Goal: Complete application form

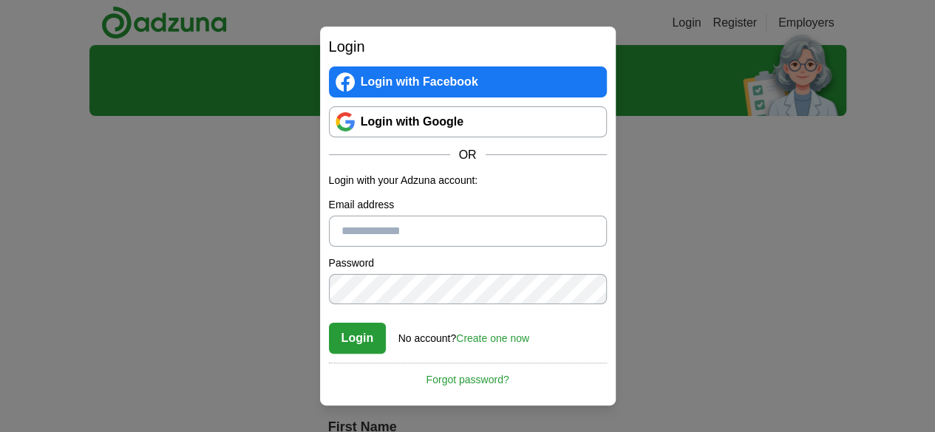
click at [411, 122] on link "Login with Google" at bounding box center [468, 121] width 278 height 31
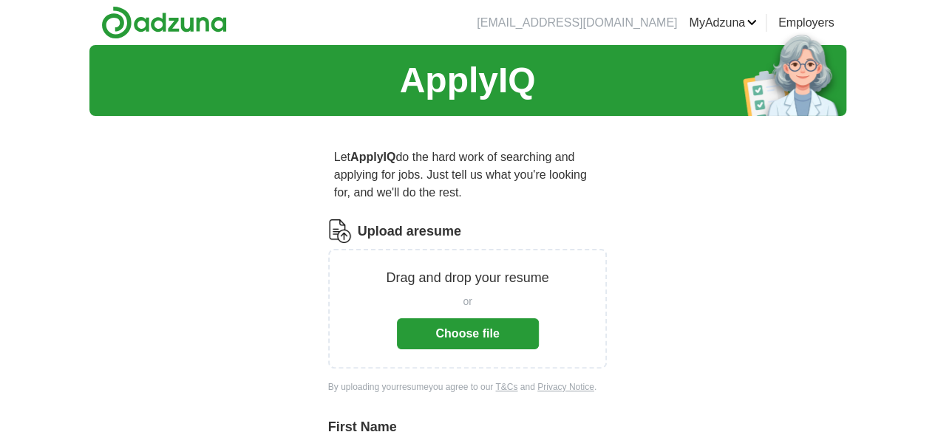
click at [480, 319] on button "Choose file" at bounding box center [468, 334] width 142 height 31
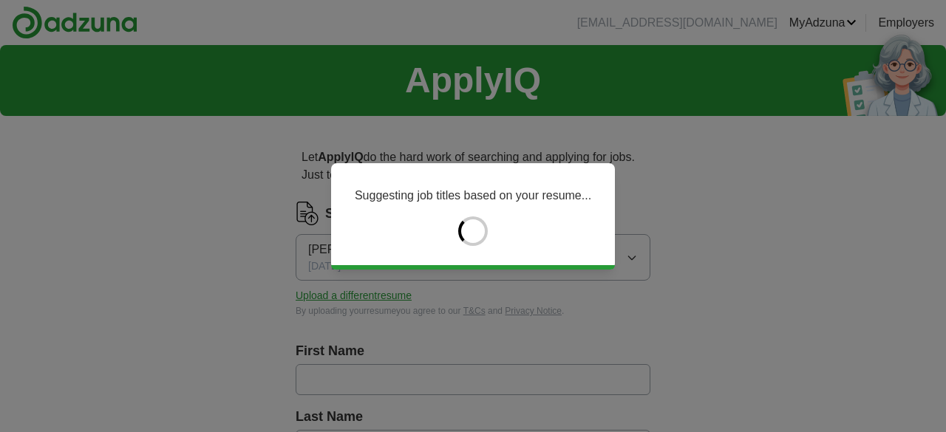
type input "*****"
type input "********"
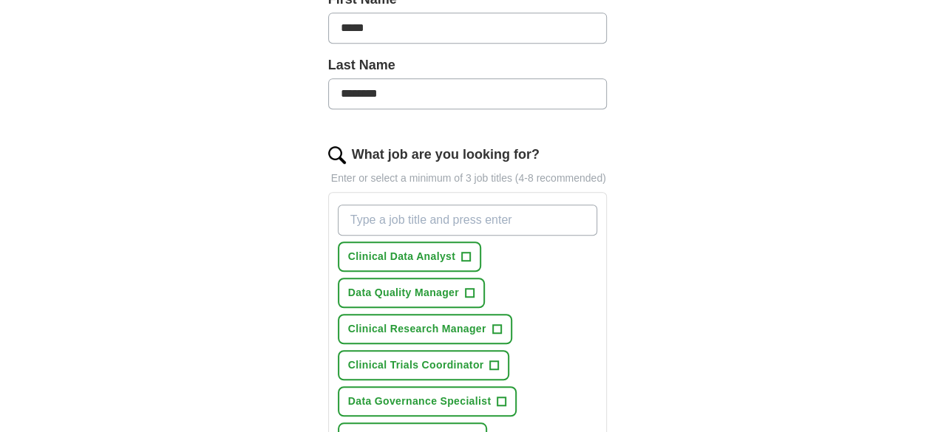
scroll to position [443, 0]
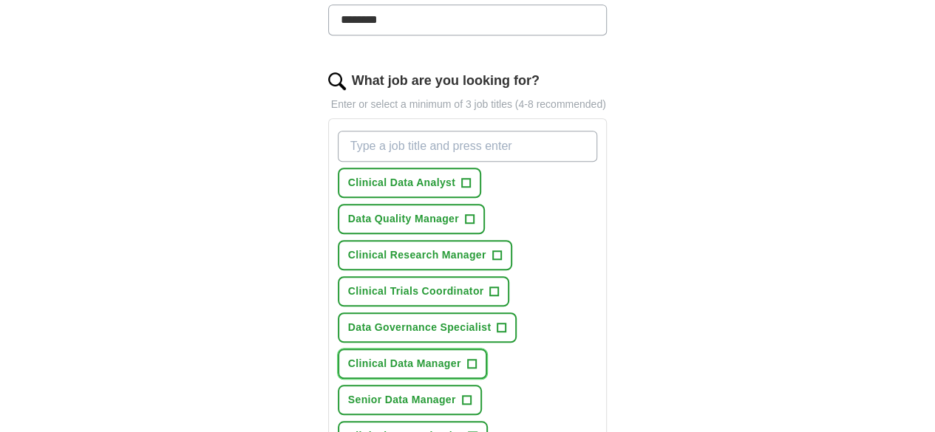
click at [467, 358] on span "+" at bounding box center [471, 364] width 9 height 12
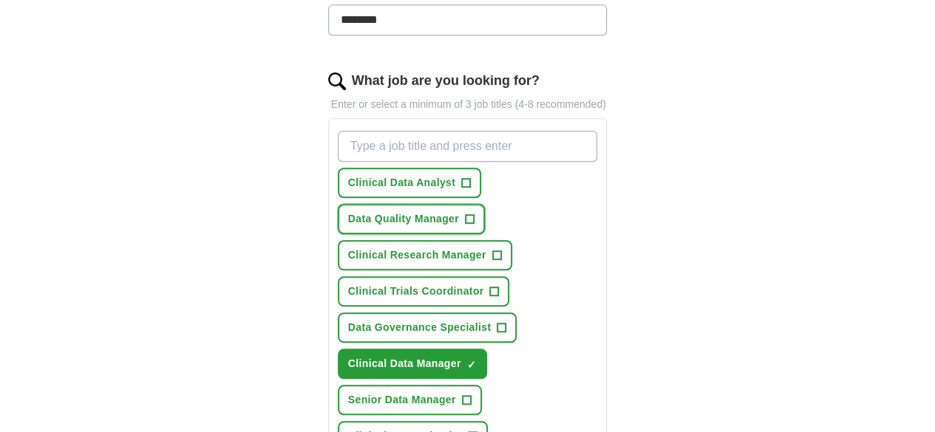
click at [474, 214] on span "+" at bounding box center [469, 220] width 9 height 12
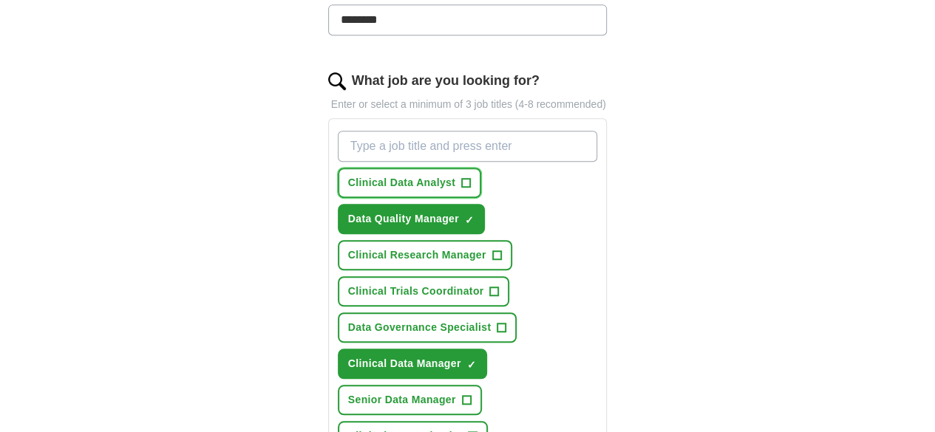
click at [462, 177] on span "+" at bounding box center [466, 183] width 9 height 12
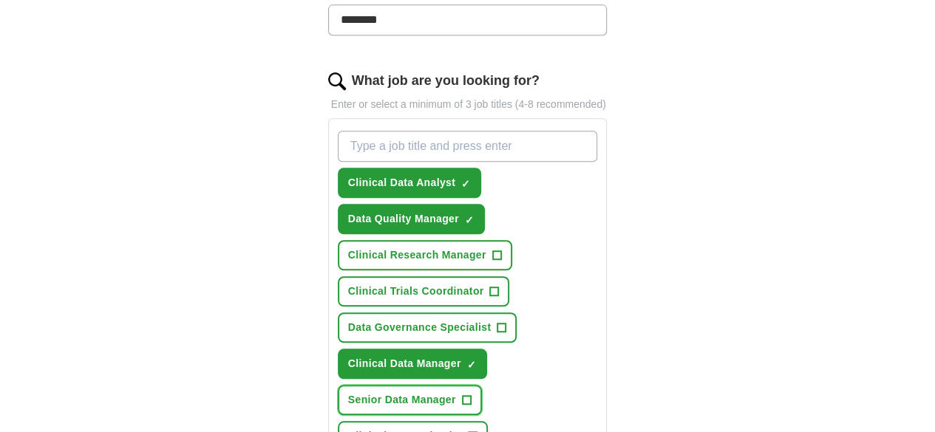
click at [471, 395] on span "+" at bounding box center [466, 401] width 9 height 12
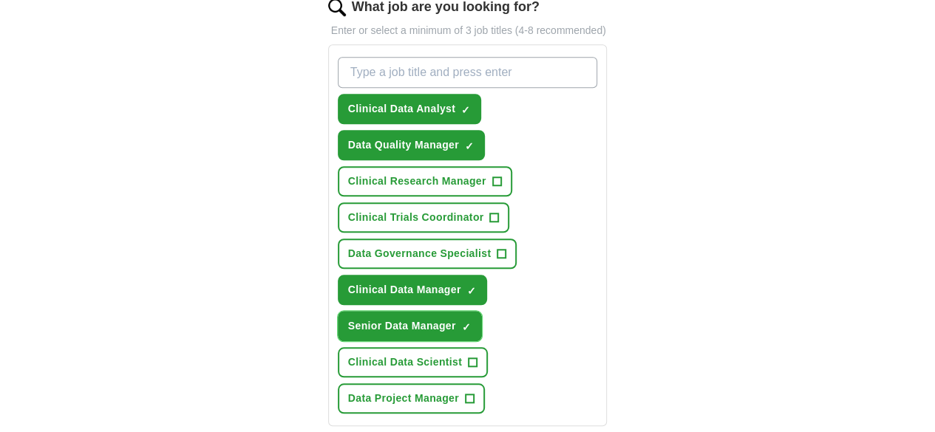
scroll to position [591, 0]
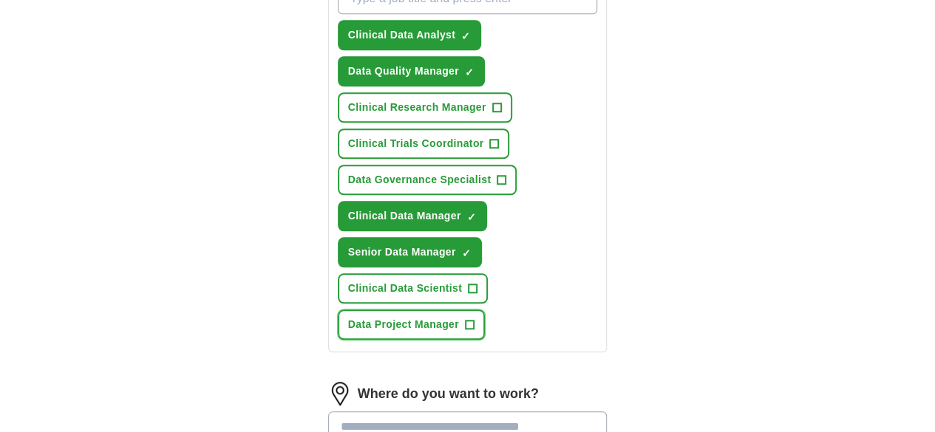
click at [474, 319] on span "+" at bounding box center [469, 325] width 9 height 12
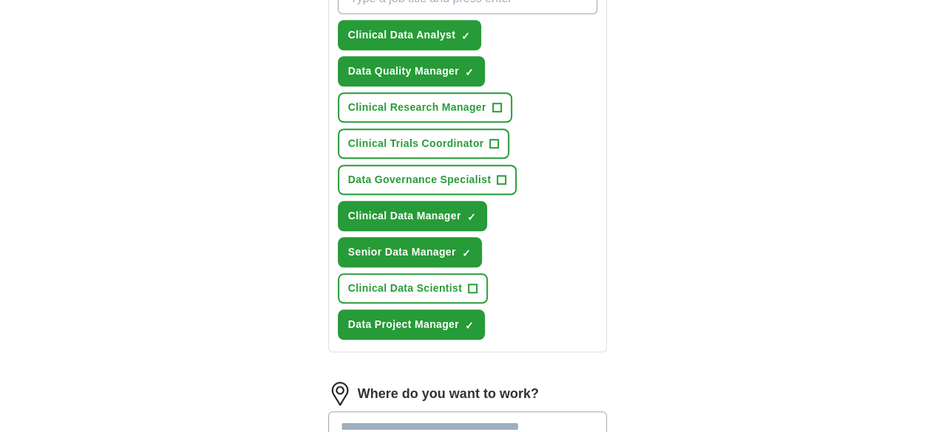
click at [480, 412] on input at bounding box center [467, 427] width 279 height 31
type input "**********"
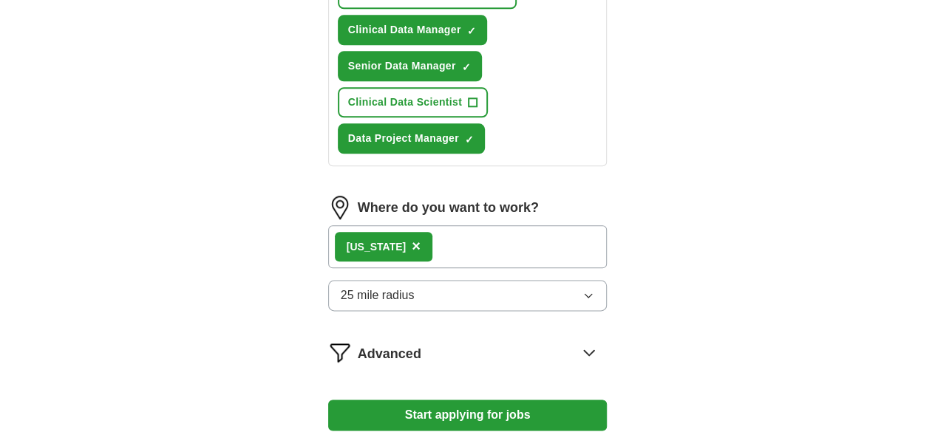
scroll to position [813, 0]
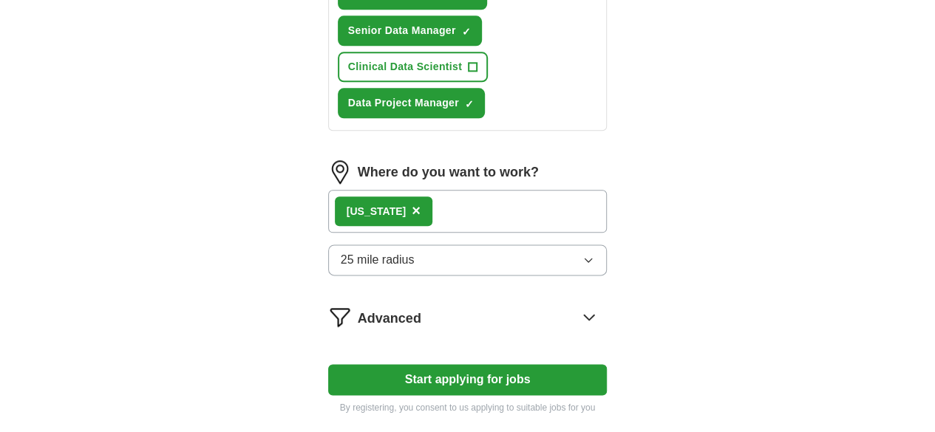
click at [477, 364] on button "Start applying for jobs" at bounding box center [467, 379] width 279 height 31
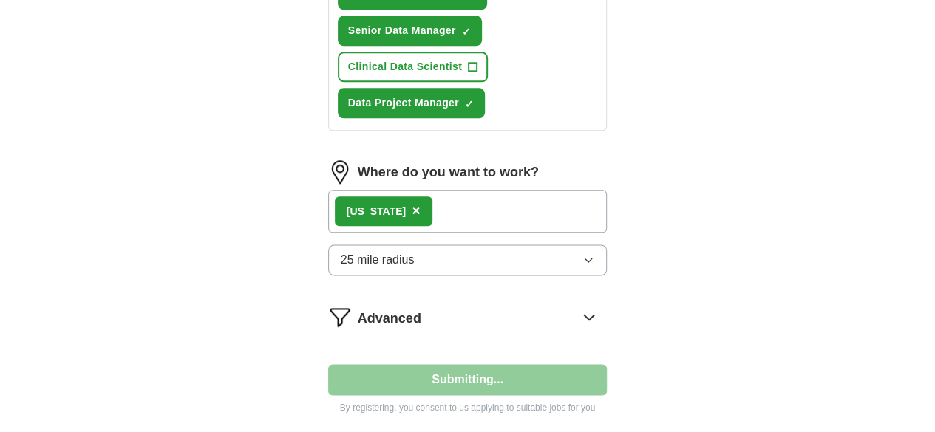
select select "**"
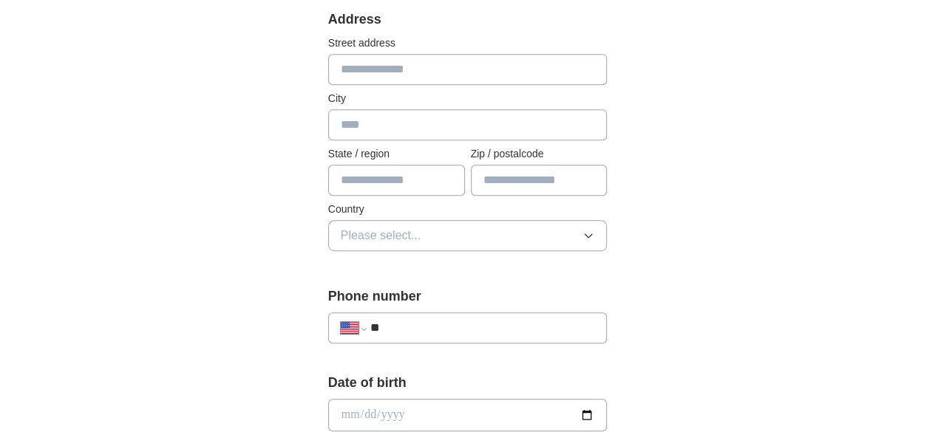
scroll to position [517, 0]
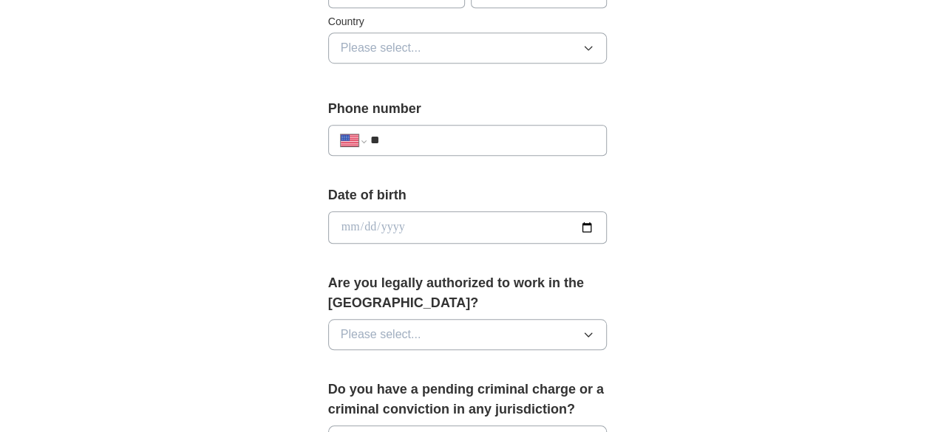
click at [443, 319] on button "Please select..." at bounding box center [467, 334] width 279 height 31
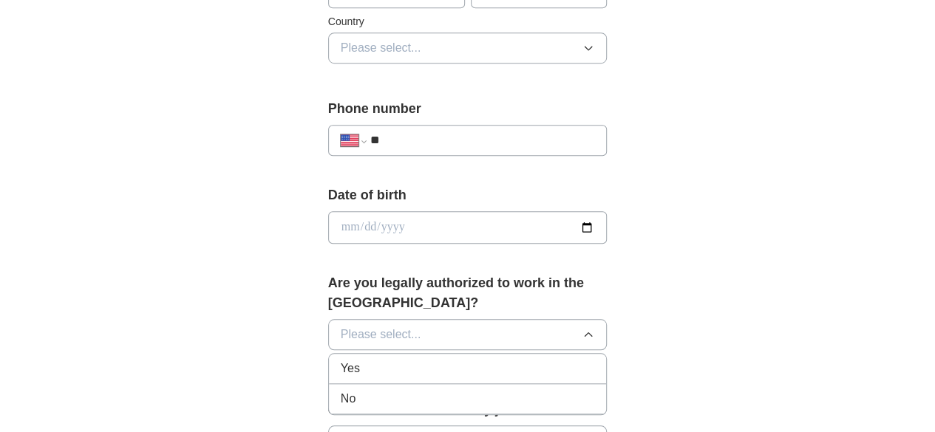
click at [392, 354] on li "Yes" at bounding box center [468, 369] width 278 height 30
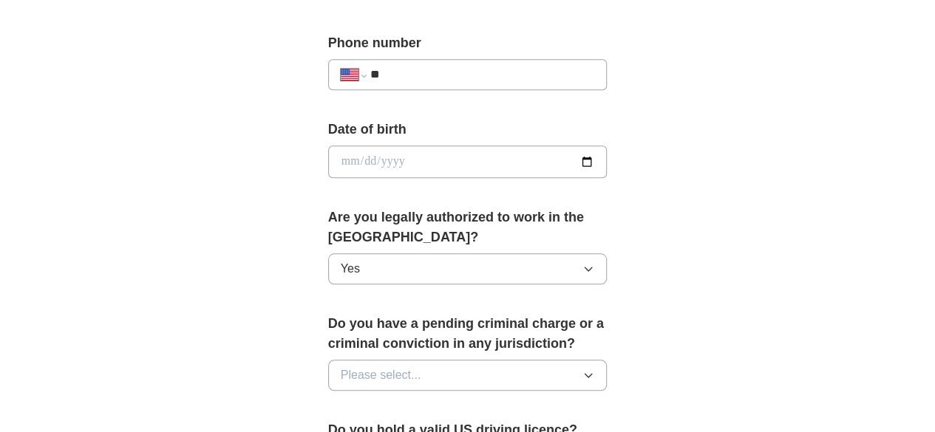
scroll to position [665, 0]
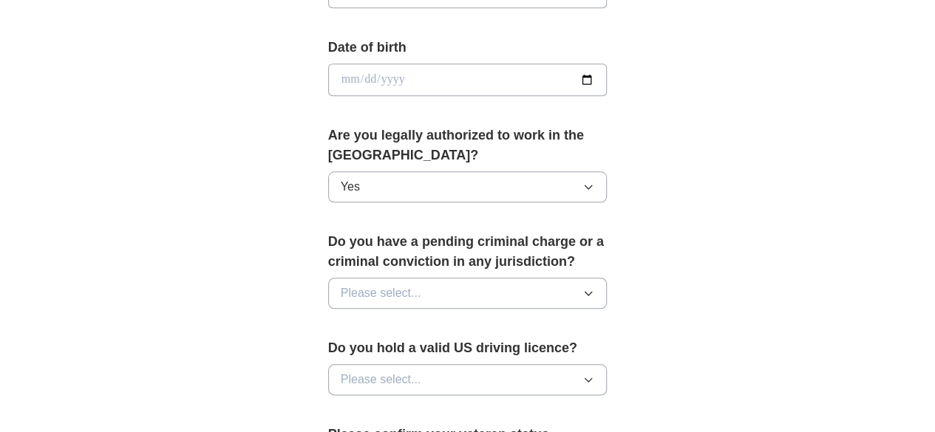
click at [423, 278] on button "Please select..." at bounding box center [467, 293] width 279 height 31
click at [396, 349] on div "No" at bounding box center [468, 358] width 254 height 18
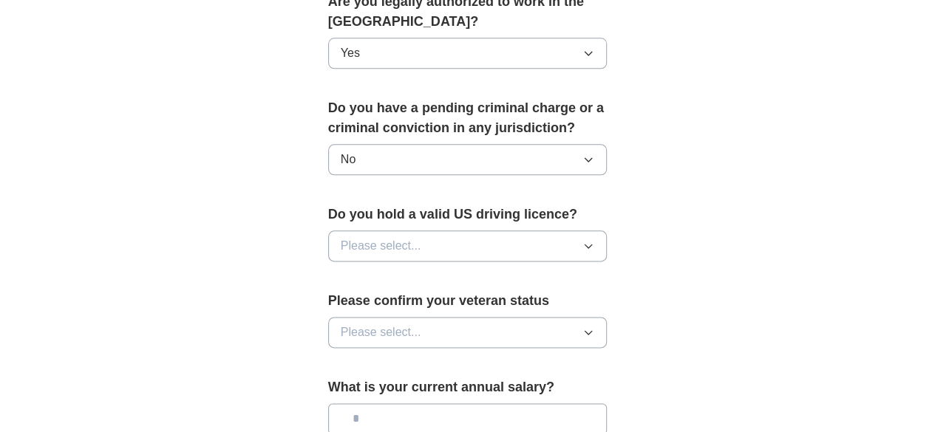
scroll to position [813, 0]
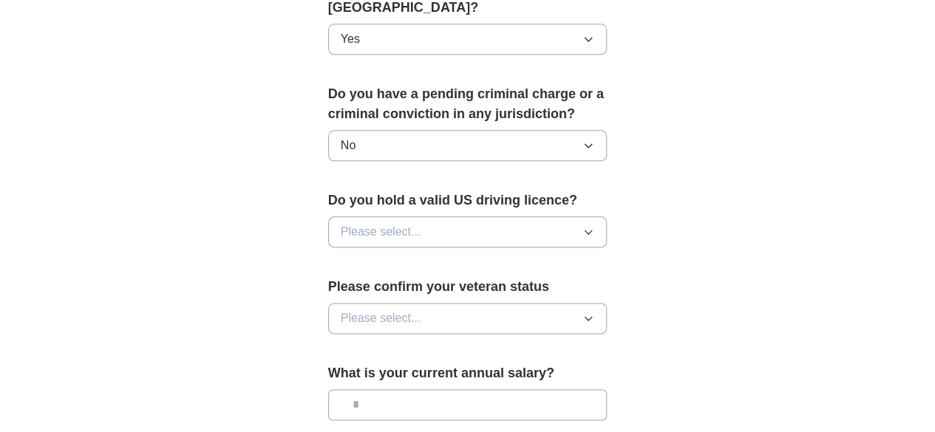
click at [429, 217] on button "Please select..." at bounding box center [467, 232] width 279 height 31
click at [398, 257] on div "Yes" at bounding box center [468, 266] width 254 height 18
click at [396, 303] on button "Please select..." at bounding box center [467, 318] width 279 height 31
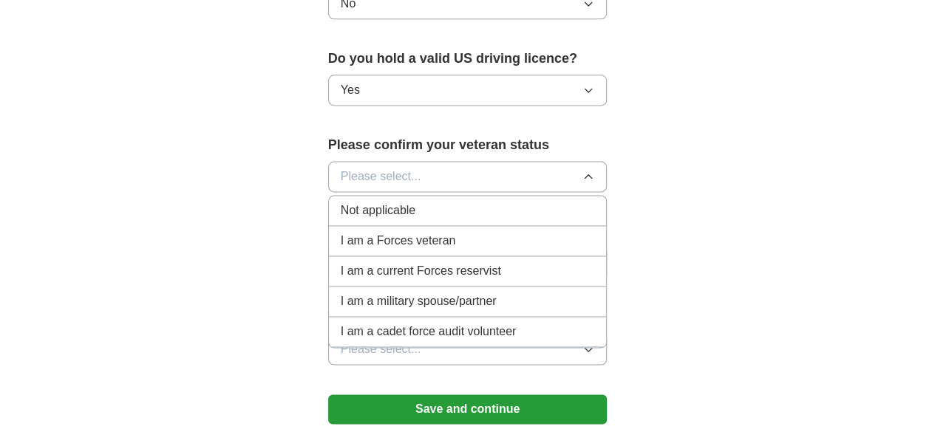
scroll to position [961, 0]
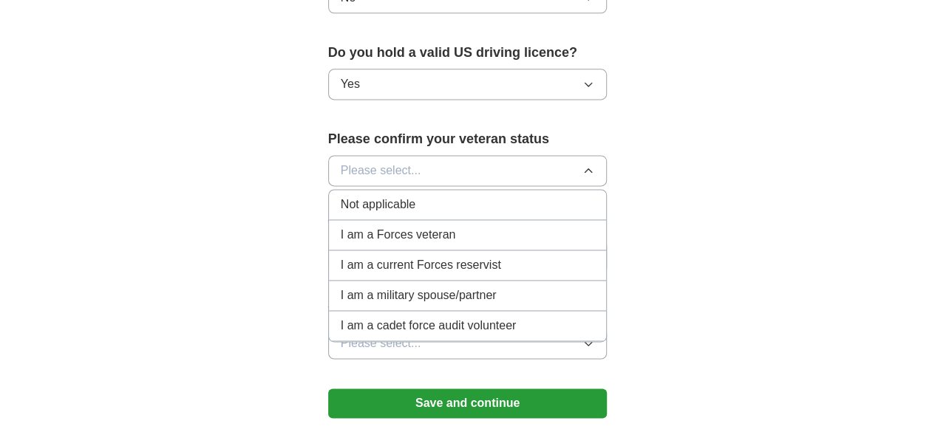
click at [378, 196] on span "Not applicable" at bounding box center [378, 205] width 75 height 18
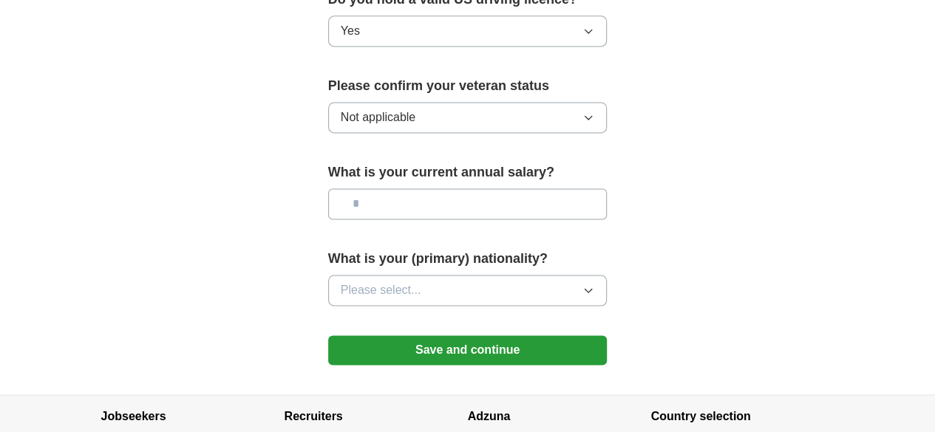
scroll to position [1035, 0]
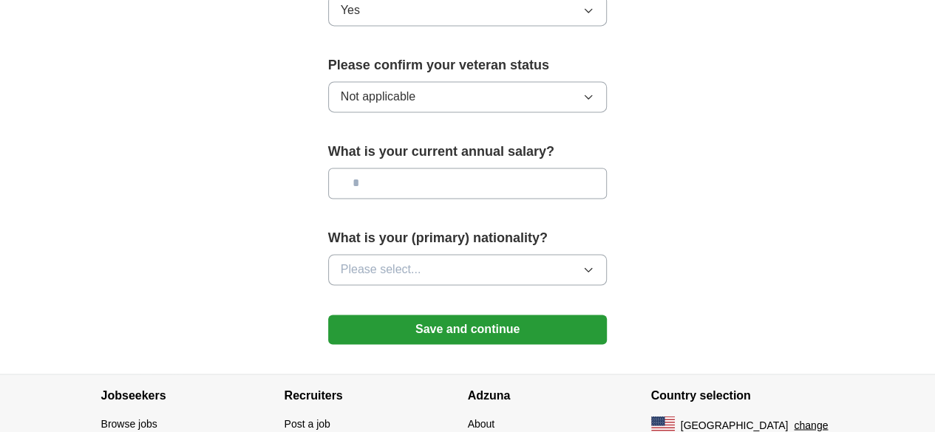
click at [393, 168] on input "text" at bounding box center [467, 183] width 279 height 31
type input "********"
click at [434, 254] on button "Please select..." at bounding box center [467, 269] width 279 height 31
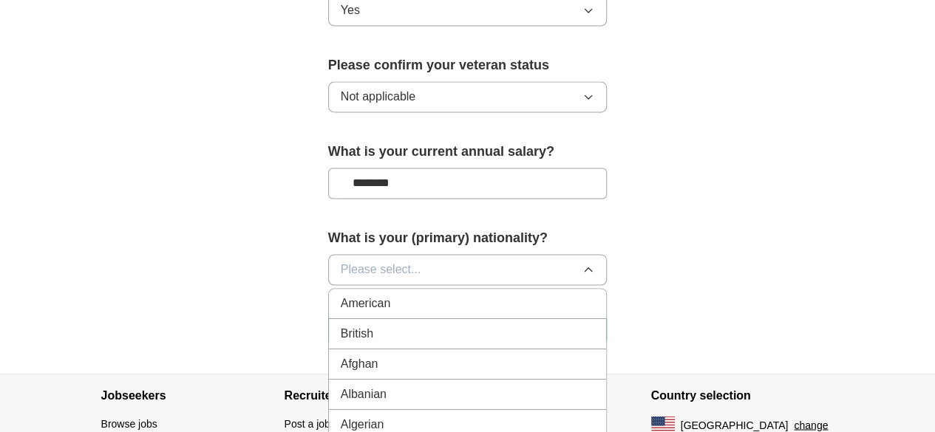
click at [434, 254] on button "Please select..." at bounding box center [467, 269] width 279 height 31
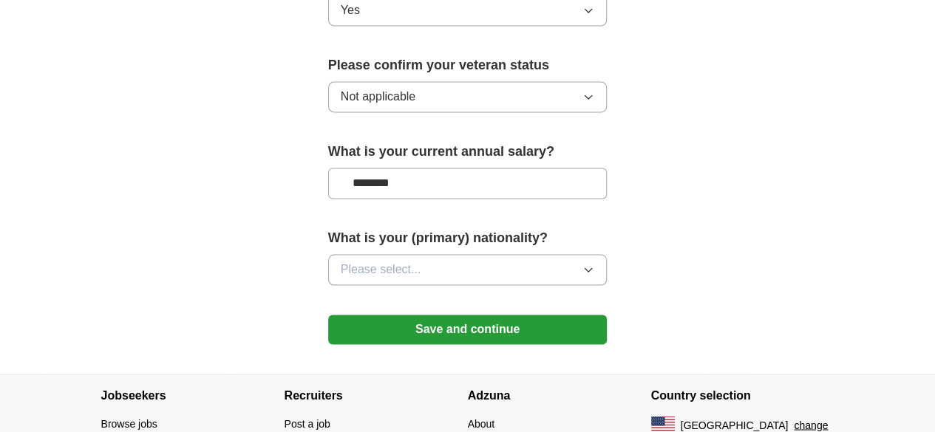
click at [426, 315] on button "Save and continue" at bounding box center [467, 330] width 279 height 30
